Goal: Find specific fact: Find specific fact

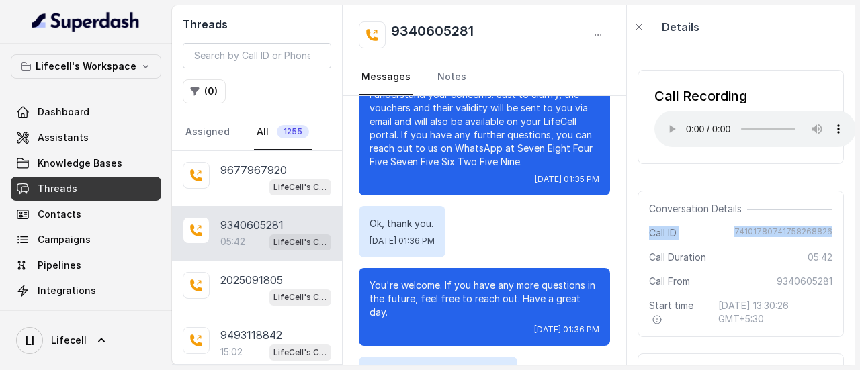
scroll to position [2991, 0]
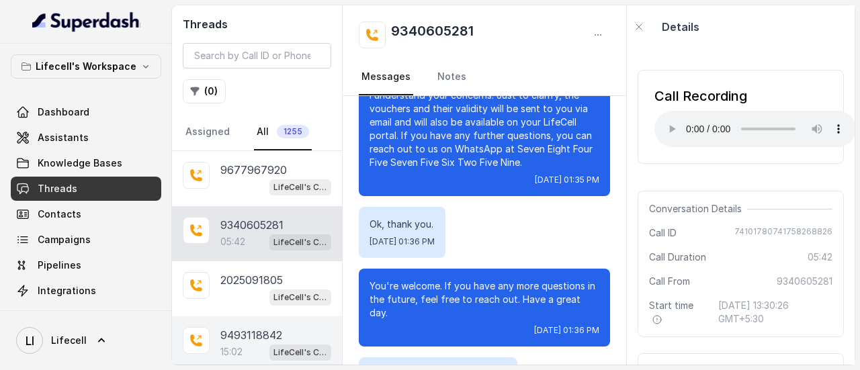
click at [261, 322] on div "9493118842 15:02 LifeCell's Call Assistant" at bounding box center [257, 343] width 170 height 55
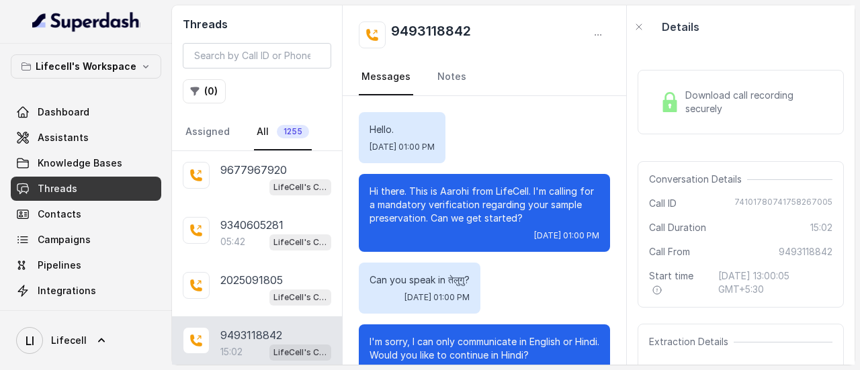
scroll to position [9054, 0]
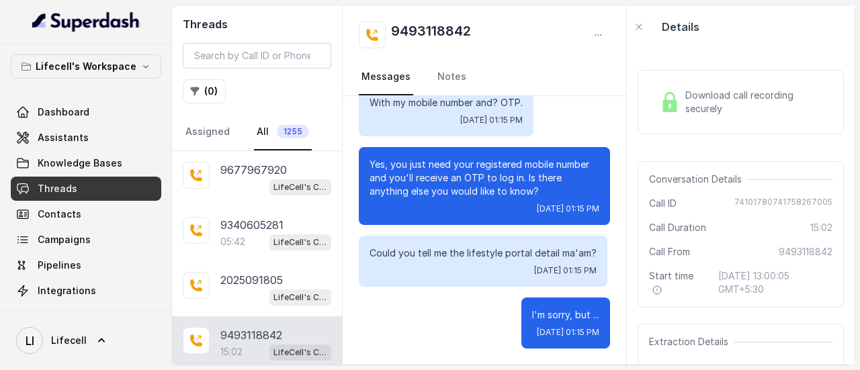
click at [761, 202] on span "74101780741758267005" at bounding box center [783, 203] width 98 height 13
copy span "74101780741758267005"
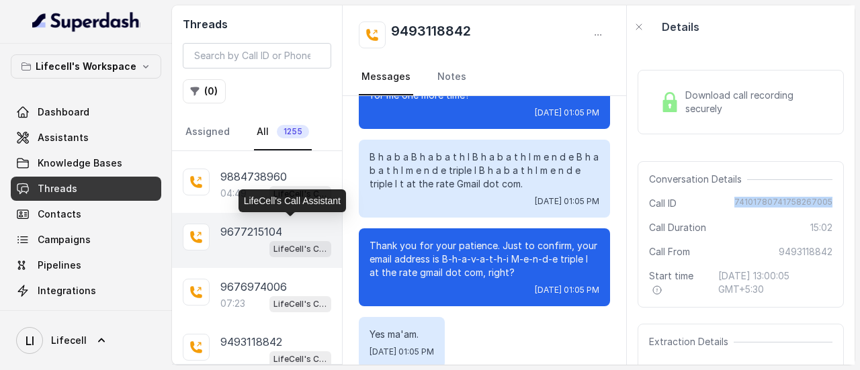
scroll to position [336, 0]
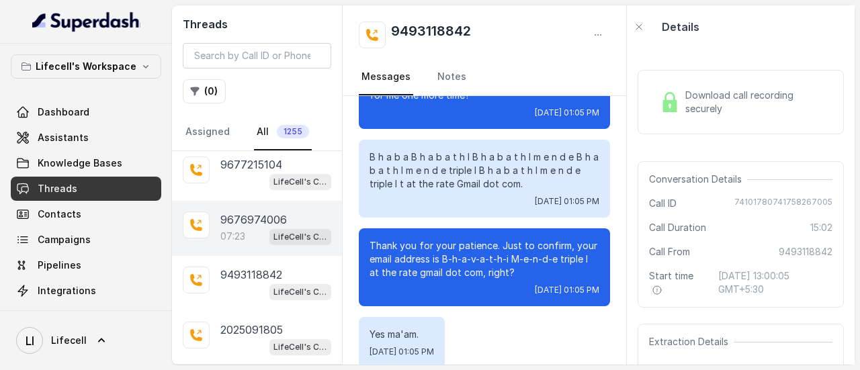
click at [269, 240] on span "LifeCell's Call Assistant" at bounding box center [300, 237] width 62 height 16
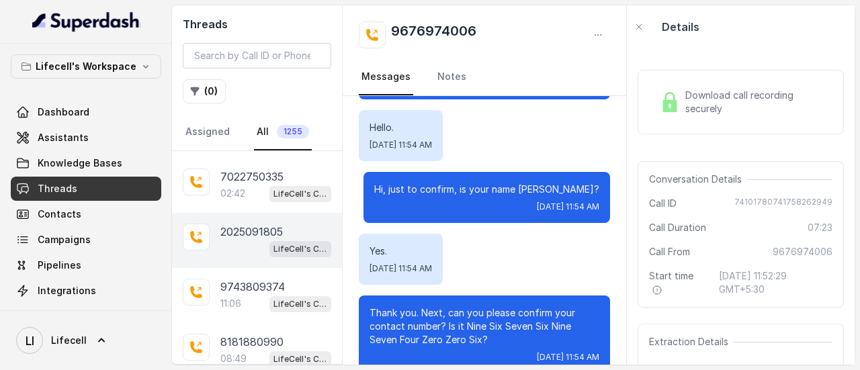
scroll to position [739, 0]
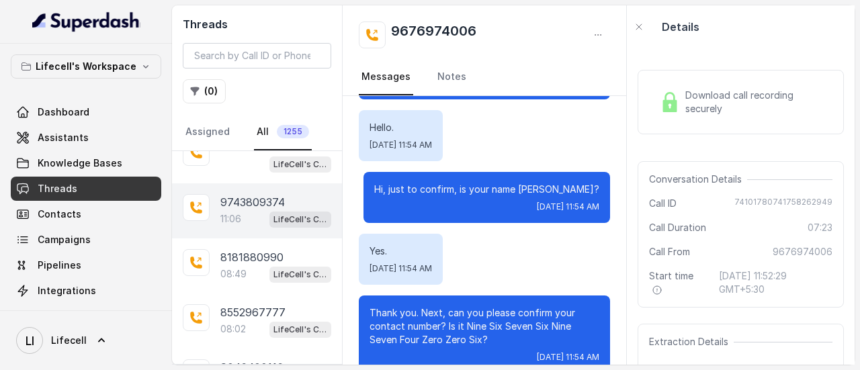
click at [239, 212] on p "11:06" at bounding box center [230, 218] width 21 height 13
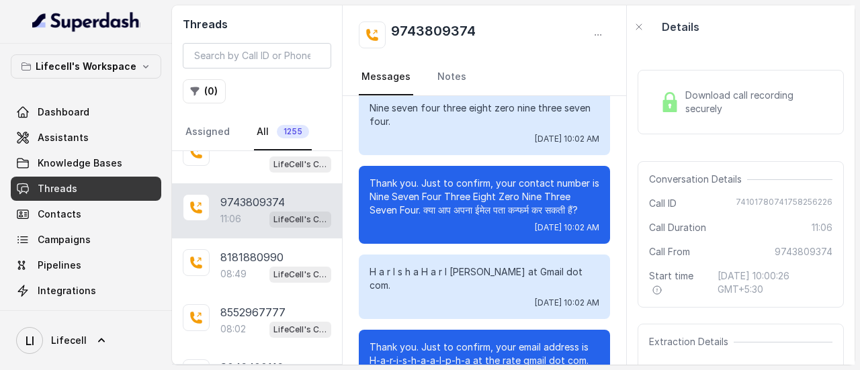
scroll to position [1209, 0]
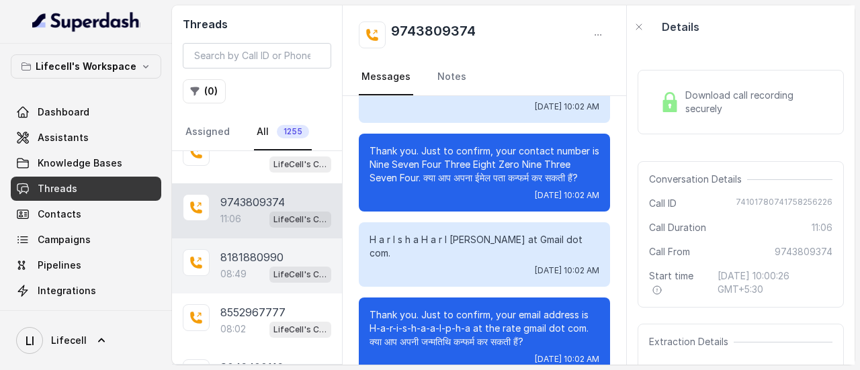
click at [251, 249] on p "8181880990" at bounding box center [251, 257] width 63 height 16
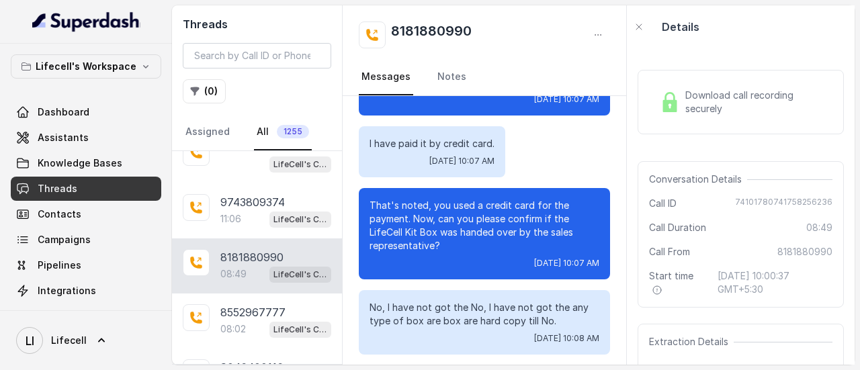
scroll to position [4166, 0]
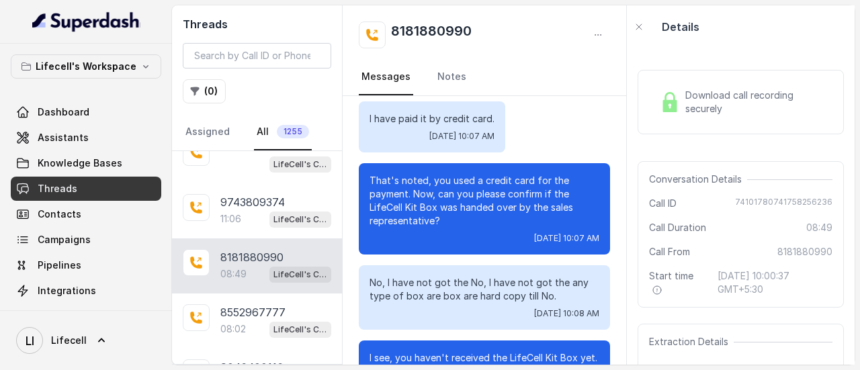
click at [776, 204] on span "74101780741758256236" at bounding box center [783, 203] width 97 height 13
click at [653, 201] on span "Call ID" at bounding box center [663, 203] width 28 height 13
copy div "Call ID [PHONE_NUMBER]"
click at [812, 202] on span "74101780741758256236" at bounding box center [783, 203] width 97 height 13
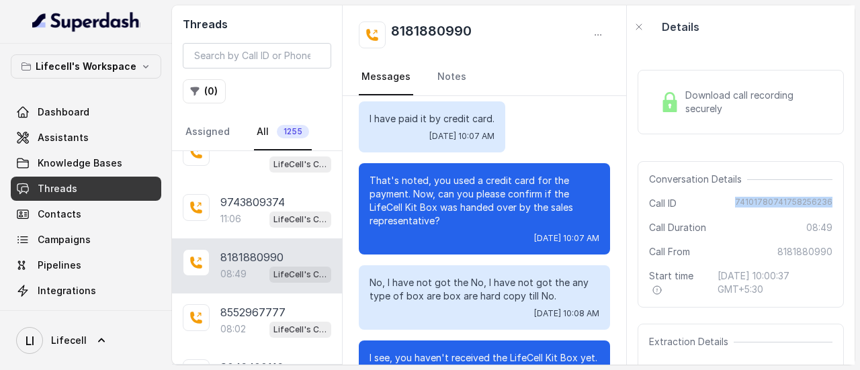
click at [812, 202] on span "74101780741758256236" at bounding box center [783, 203] width 97 height 13
